Goal: Task Accomplishment & Management: Complete application form

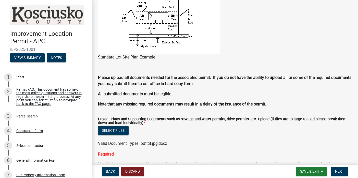
scroll to position [421, 0]
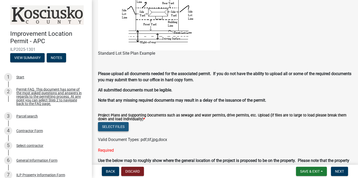
click at [122, 127] on button "Select files" at bounding box center [113, 126] width 31 height 9
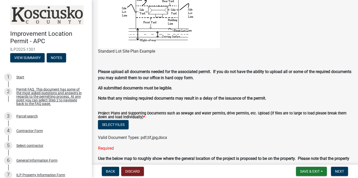
scroll to position [425, 0]
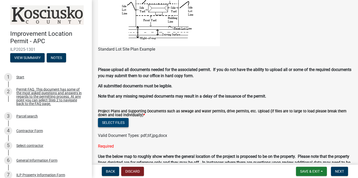
click at [116, 122] on button "Select files" at bounding box center [113, 122] width 31 height 9
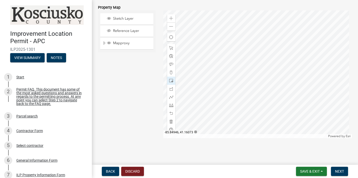
scroll to position [665, 0]
click at [343, 172] on span "Next" at bounding box center [339, 171] width 9 height 4
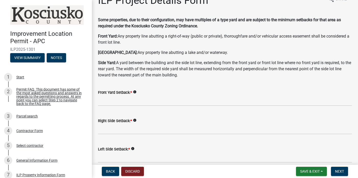
scroll to position [1, 0]
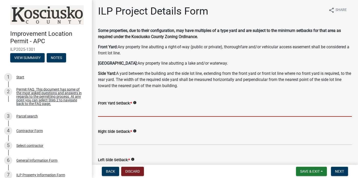
click at [138, 111] on input "text" at bounding box center [225, 111] width 254 height 10
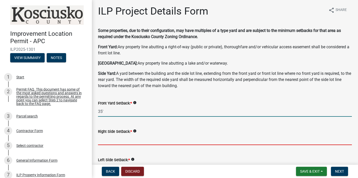
type input "35.0"
click at [114, 140] on input "text" at bounding box center [225, 139] width 254 height 10
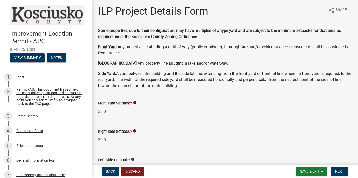
scroll to position [88, 0]
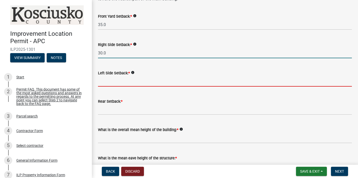
click at [102, 53] on input "30.0" at bounding box center [225, 53] width 254 height 10
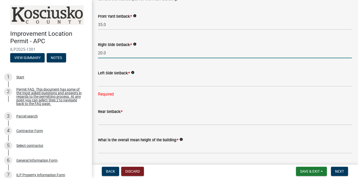
click at [113, 53] on input "20.0" at bounding box center [225, 53] width 254 height 10
type input "20.0"
click at [112, 83] on input "text" at bounding box center [225, 81] width 254 height 10
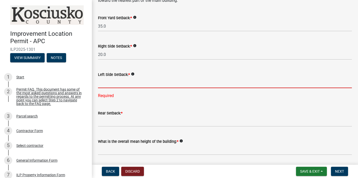
scroll to position [119, 0]
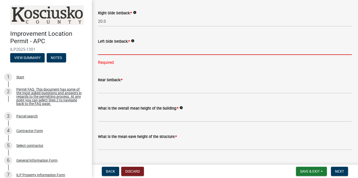
click at [134, 41] on icon "info" at bounding box center [133, 41] width 4 height 4
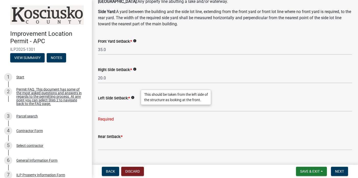
scroll to position [50, 0]
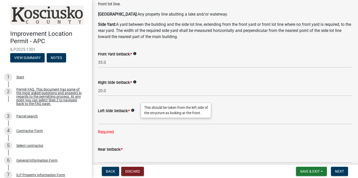
click at [136, 53] on icon "info" at bounding box center [135, 54] width 4 height 4
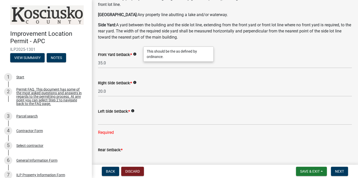
scroll to position [49, 0]
click at [108, 63] on input "35.0" at bounding box center [225, 63] width 254 height 10
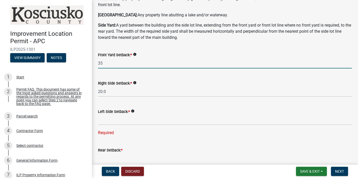
type input "3"
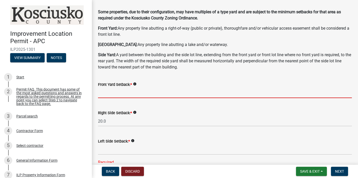
scroll to position [18, 0]
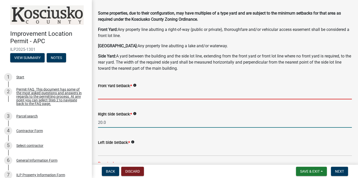
click at [105, 121] on div "Right Side Setback: * info 20.0" at bounding box center [225, 116] width 254 height 24
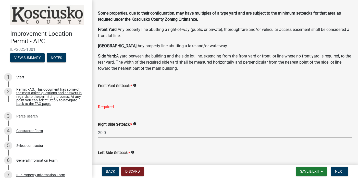
click at [113, 94] on input "text" at bounding box center [225, 94] width 254 height 10
click at [136, 85] on icon "info" at bounding box center [135, 85] width 4 height 4
click at [124, 92] on input "text" at bounding box center [225, 94] width 254 height 10
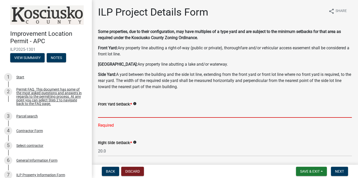
scroll to position [0, 0]
click at [111, 112] on input "text" at bounding box center [225, 112] width 254 height 10
click at [117, 113] on input "text" at bounding box center [225, 112] width 254 height 10
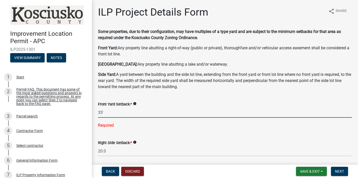
type input "35.0"
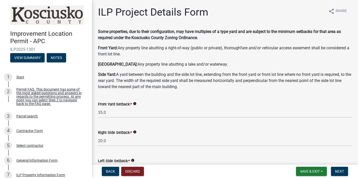
click at [139, 141] on form "Right Side Setback: * info 20.0" at bounding box center [225, 137] width 254 height 17
click at [136, 132] on icon "info" at bounding box center [135, 132] width 4 height 4
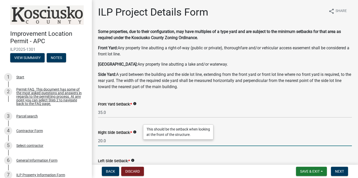
click at [107, 140] on input "20.0" at bounding box center [225, 140] width 254 height 10
type input "2"
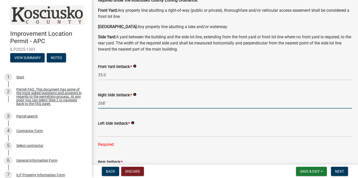
scroll to position [38, 0]
type input "268.0"
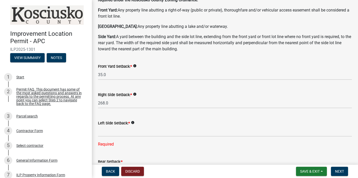
click at [134, 122] on icon "info" at bounding box center [133, 123] width 4 height 4
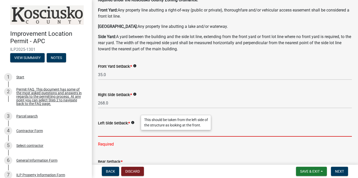
click at [108, 131] on input "text" at bounding box center [225, 131] width 254 height 10
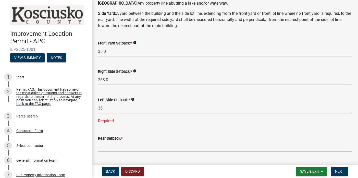
scroll to position [73, 0]
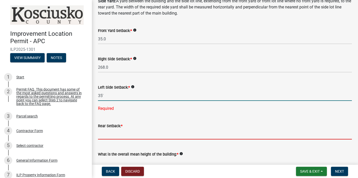
type input "35.0"
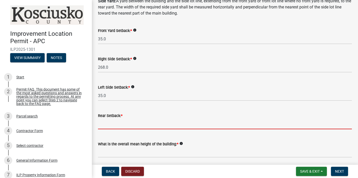
click at [109, 131] on wm-data-entity-input "Rear Setback: *" at bounding box center [225, 119] width 254 height 28
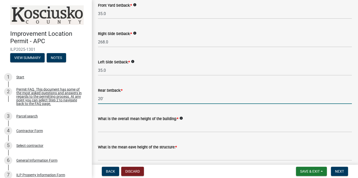
scroll to position [101, 0]
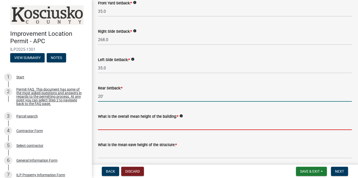
type input "20.0"
click at [114, 124] on input "text" at bounding box center [225, 124] width 254 height 10
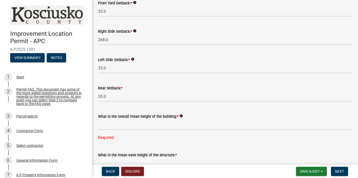
click at [183, 115] on icon "info" at bounding box center [181, 116] width 4 height 4
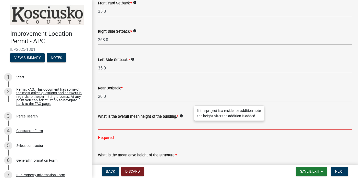
click at [105, 127] on input "text" at bounding box center [225, 124] width 254 height 10
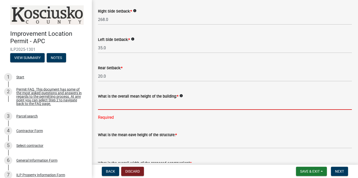
scroll to position [127, 0]
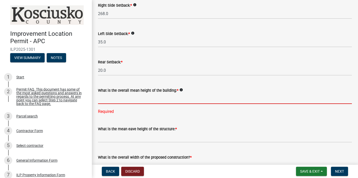
click at [108, 98] on input "text" at bounding box center [225, 98] width 254 height 10
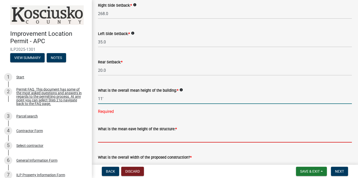
type input "11.0"
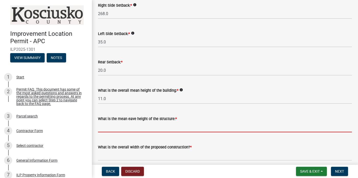
click at [105, 136] on wm-data-entity-input "What is the mean eave height of the structure: *" at bounding box center [225, 122] width 254 height 28
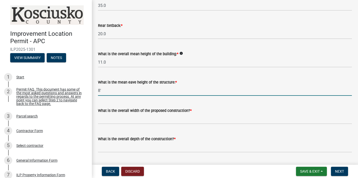
scroll to position [165, 0]
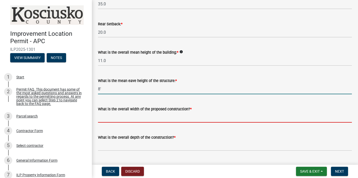
type input "8.0"
click at [116, 118] on input "text" at bounding box center [225, 117] width 254 height 10
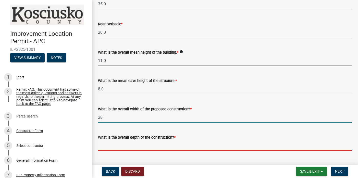
type input "28.00"
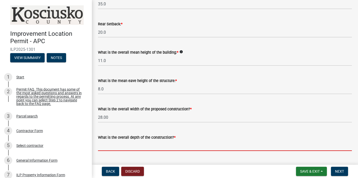
click at [109, 147] on input "text" at bounding box center [225, 145] width 254 height 10
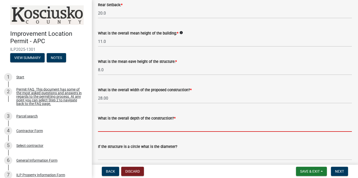
scroll to position [185, 0]
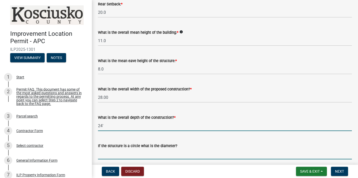
type input "24.00"
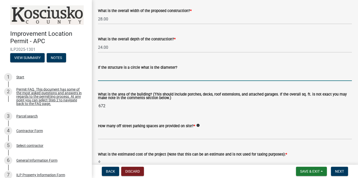
scroll to position [264, 0]
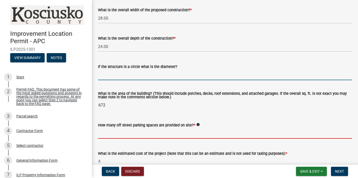
click at [107, 134] on input "text" at bounding box center [225, 133] width 254 height 10
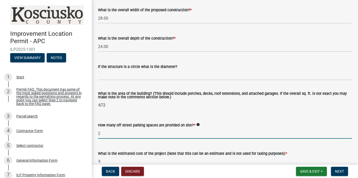
type input "2"
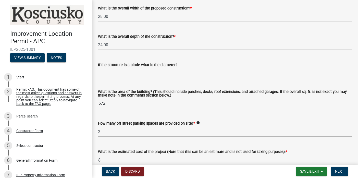
click at [112, 103] on input "672" at bounding box center [225, 103] width 254 height 10
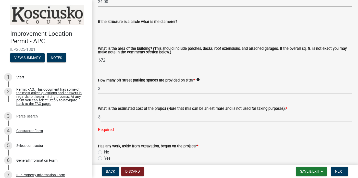
scroll to position [309, 0]
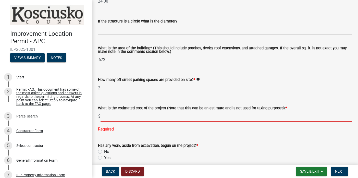
click at [107, 115] on input "text" at bounding box center [225, 116] width 251 height 10
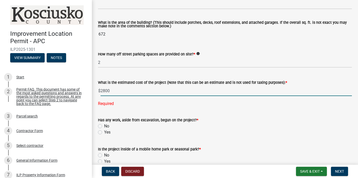
scroll to position [335, 0]
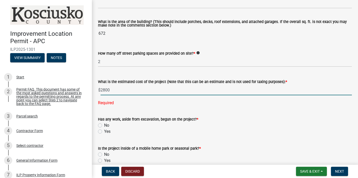
type input "2800"
click at [100, 125] on wm-data-entity-input "Has any work, aside from excavation, begun on the project? * No Yes" at bounding box center [225, 124] width 254 height 29
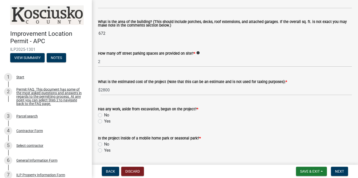
click at [104, 114] on label "No" at bounding box center [106, 115] width 5 height 6
click at [104, 114] on input "No" at bounding box center [105, 113] width 3 height 3
radio input "true"
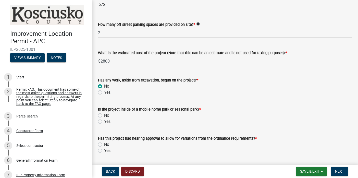
scroll to position [365, 0]
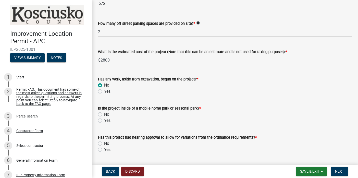
click at [104, 114] on label "No" at bounding box center [106, 114] width 5 height 6
click at [104, 114] on input "No" at bounding box center [105, 112] width 3 height 3
radio input "true"
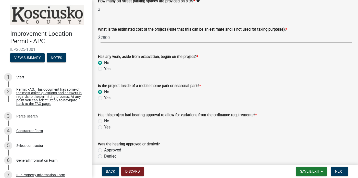
scroll to position [388, 0]
click at [104, 121] on label "No" at bounding box center [106, 121] width 5 height 6
click at [104, 121] on input "No" at bounding box center [105, 119] width 3 height 3
radio input "true"
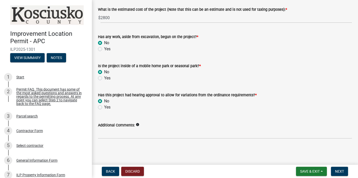
scroll to position [0, 0]
click at [341, 170] on span "Next" at bounding box center [339, 171] width 9 height 4
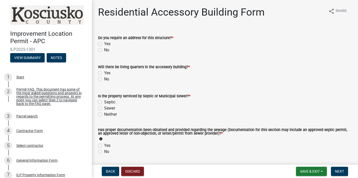
click at [104, 50] on label "No" at bounding box center [106, 50] width 5 height 6
click at [104, 50] on input "No" at bounding box center [105, 48] width 3 height 3
radio input "true"
click at [104, 78] on label "No" at bounding box center [106, 79] width 5 height 6
click at [104, 78] on input "No" at bounding box center [105, 77] width 3 height 3
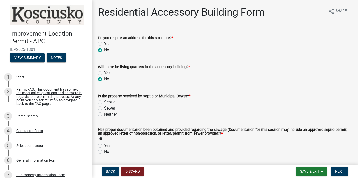
radio input "true"
click at [104, 113] on label "Neither" at bounding box center [110, 114] width 13 height 6
click at [104, 113] on input "Neither" at bounding box center [105, 112] width 3 height 3
radio input "true"
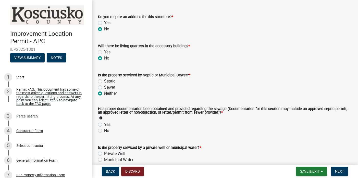
scroll to position [31, 0]
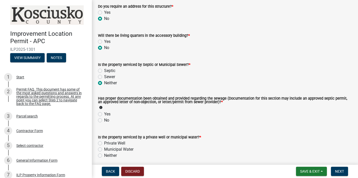
click at [101, 108] on icon "info" at bounding box center [101, 108] width 4 height 4
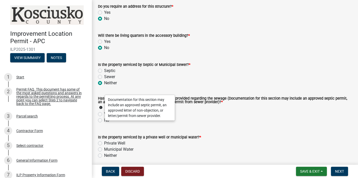
click at [122, 127] on wm-data-entity-input "Has proper documentation been obtained and provided regarding the sewage (Docum…" at bounding box center [225, 108] width 254 height 37
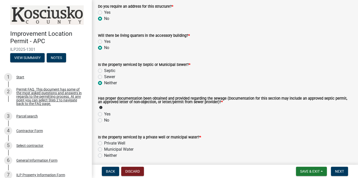
click at [104, 154] on label "Neither" at bounding box center [110, 155] width 13 height 6
click at [104, 154] on input "Neither" at bounding box center [105, 153] width 3 height 3
radio input "true"
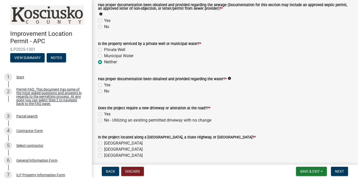
scroll to position [126, 0]
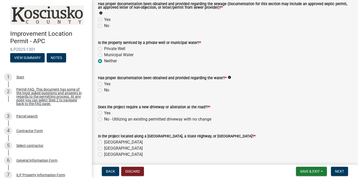
click at [104, 119] on label "No - Utilizing an existing permitted driveway with no change" at bounding box center [157, 119] width 107 height 6
click at [104, 119] on input "No - Utilizing an existing permitted driveway with no change" at bounding box center [105, 117] width 3 height 3
radio input "true"
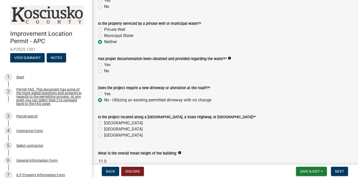
scroll to position [145, 0]
click at [104, 122] on label "[GEOGRAPHIC_DATA]" at bounding box center [123, 122] width 38 height 6
click at [104, 122] on input "[GEOGRAPHIC_DATA]" at bounding box center [105, 120] width 3 height 3
radio input "true"
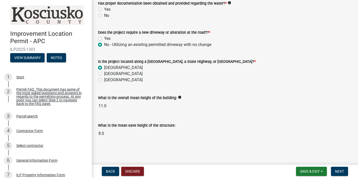
click at [136, 130] on input "8.0" at bounding box center [225, 133] width 254 height 10
click at [343, 173] on span "Next" at bounding box center [339, 171] width 9 height 4
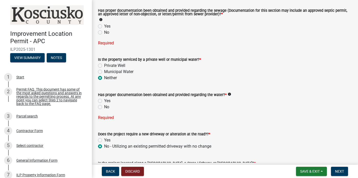
click at [104, 107] on label "No" at bounding box center [106, 107] width 5 height 6
click at [104, 107] on input "No" at bounding box center [105, 105] width 3 height 3
radio input "true"
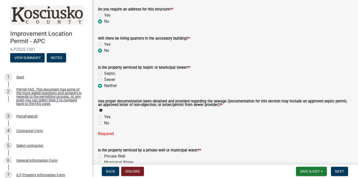
scroll to position [29, 0]
click at [104, 123] on label "No" at bounding box center [106, 123] width 5 height 6
click at [104, 123] on input "No" at bounding box center [105, 121] width 3 height 3
radio input "true"
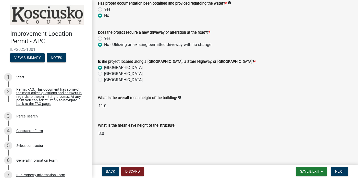
scroll to position [0, 0]
click at [340, 172] on span "Next" at bounding box center [339, 171] width 9 height 4
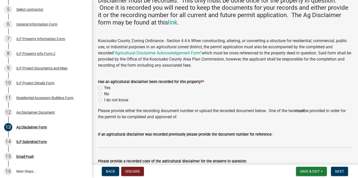
click at [104, 86] on label "Yes" at bounding box center [107, 88] width 6 height 6
click at [104, 86] on input "Yes" at bounding box center [105, 86] width 3 height 3
radio input "true"
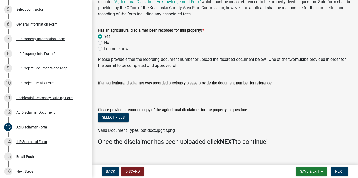
scroll to position [98, 0]
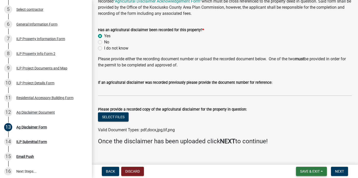
click at [308, 171] on span "Save & Exit" at bounding box center [310, 171] width 20 height 4
click at [306, 160] on button "Save & Exit" at bounding box center [306, 158] width 41 height 12
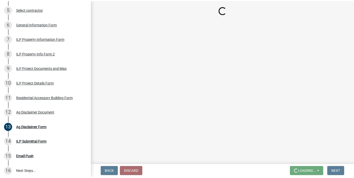
scroll to position [0, 0]
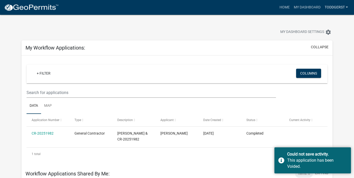
click at [332, 7] on link "Toddgerst" at bounding box center [335, 8] width 27 height 10
click at [321, 23] on link "Account" at bounding box center [329, 21] width 41 height 12
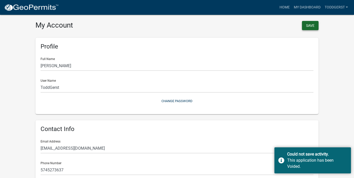
scroll to position [0, 0]
click at [286, 8] on link "Home" at bounding box center [284, 8] width 14 height 10
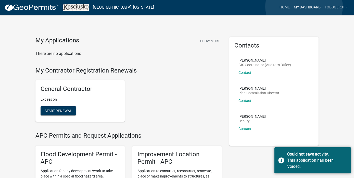
click at [304, 7] on link "My Dashboard" at bounding box center [307, 8] width 31 height 10
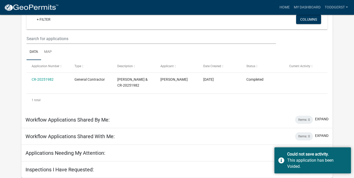
scroll to position [56, 0]
click at [322, 116] on button "expand" at bounding box center [322, 118] width 14 height 5
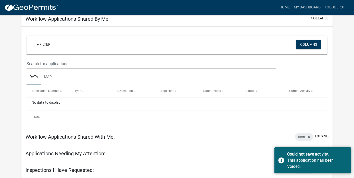
scroll to position [153, 0]
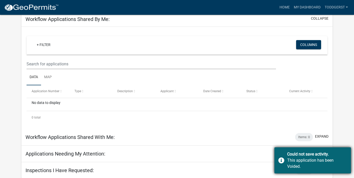
click at [308, 161] on div "This application has been Voided." at bounding box center [317, 163] width 60 height 12
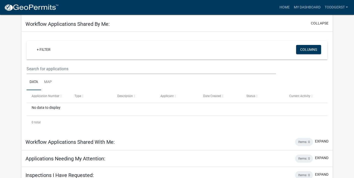
scroll to position [148, 0]
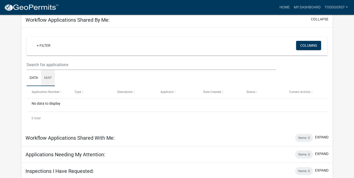
click at [51, 76] on link "Map" at bounding box center [48, 78] width 14 height 16
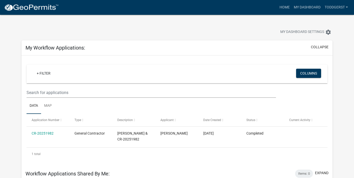
click at [147, 73] on div "+ Filter" at bounding box center [127, 74] width 197 height 10
click at [45, 74] on link "+ Filter" at bounding box center [44, 73] width 22 height 9
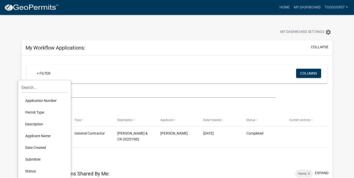
click at [112, 68] on div "+ Filter Columns" at bounding box center [177, 73] width 296 height 19
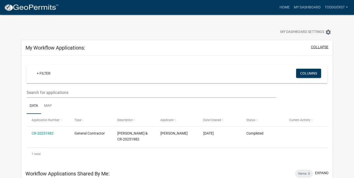
click at [319, 47] on button "collapse" at bounding box center [320, 46] width 18 height 5
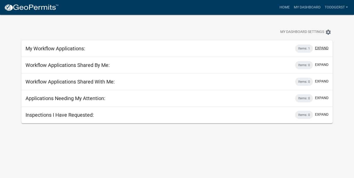
click at [320, 48] on button "expand" at bounding box center [322, 47] width 14 height 5
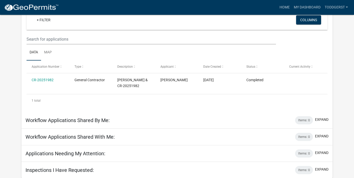
scroll to position [53, 0]
click at [322, 120] on button "expand" at bounding box center [322, 119] width 14 height 5
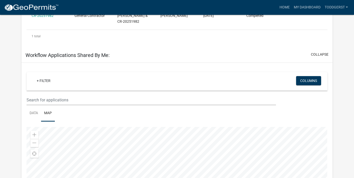
scroll to position [119, 0]
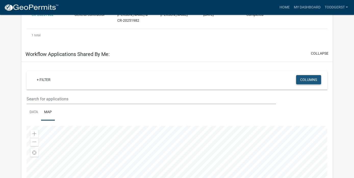
click at [313, 79] on button "Columns" at bounding box center [308, 79] width 25 height 9
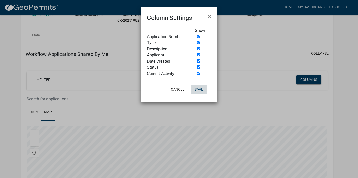
click at [199, 90] on button "Save" at bounding box center [198, 89] width 17 height 9
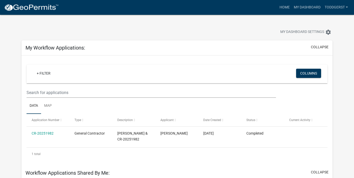
scroll to position [11, 0]
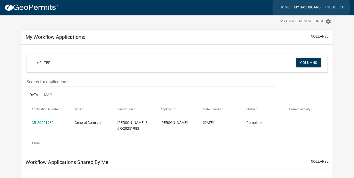
click at [310, 8] on link "My Dashboard" at bounding box center [307, 8] width 31 height 10
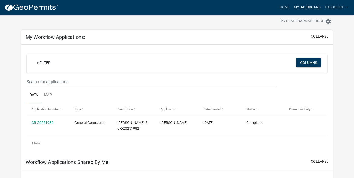
click at [310, 8] on link "My Dashboard" at bounding box center [307, 8] width 31 height 10
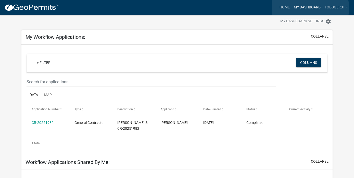
click at [310, 8] on link "My Dashboard" at bounding box center [307, 8] width 31 height 10
click at [286, 9] on link "Home" at bounding box center [284, 8] width 14 height 10
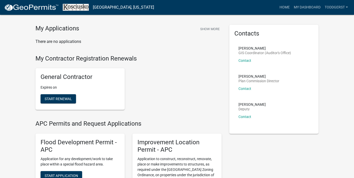
scroll to position [14, 0]
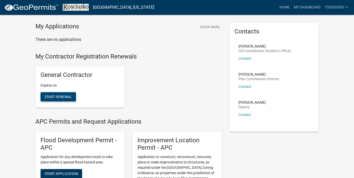
click at [60, 96] on span "Start Renewal" at bounding box center [58, 97] width 27 height 4
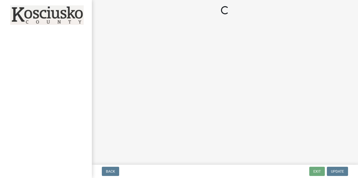
select select "In"
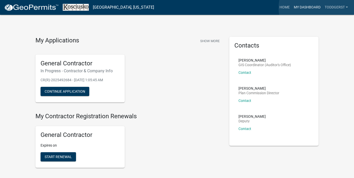
click at [317, 8] on link "My Dashboard" at bounding box center [307, 8] width 31 height 10
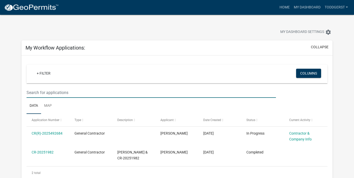
click at [59, 92] on input "text" at bounding box center [151, 92] width 249 height 10
click at [76, 93] on input "text" at bounding box center [151, 92] width 249 height 10
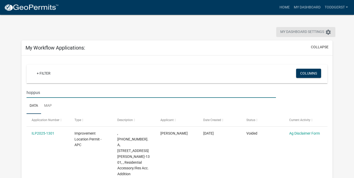
type input "hoppus"
click at [318, 33] on span "My Dashboard Settings" at bounding box center [302, 32] width 44 height 6
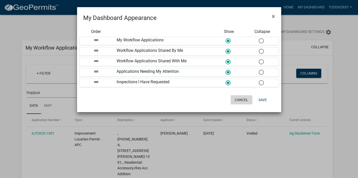
click at [243, 98] on button "Cancel" at bounding box center [241, 99] width 22 height 9
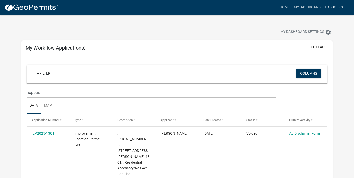
click at [347, 7] on link "Toddgerst" at bounding box center [335, 8] width 27 height 10
click at [327, 21] on link "Account" at bounding box center [329, 21] width 41 height 12
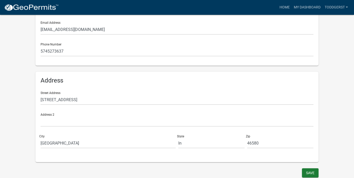
scroll to position [118, 0]
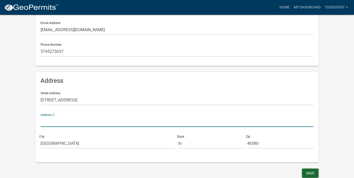
click at [310, 170] on button "Save" at bounding box center [310, 172] width 17 height 9
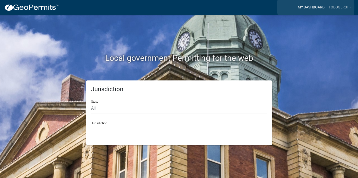
click at [315, 7] on link "My Dashboard" at bounding box center [310, 8] width 31 height 10
